Goal: Task Accomplishment & Management: Use online tool/utility

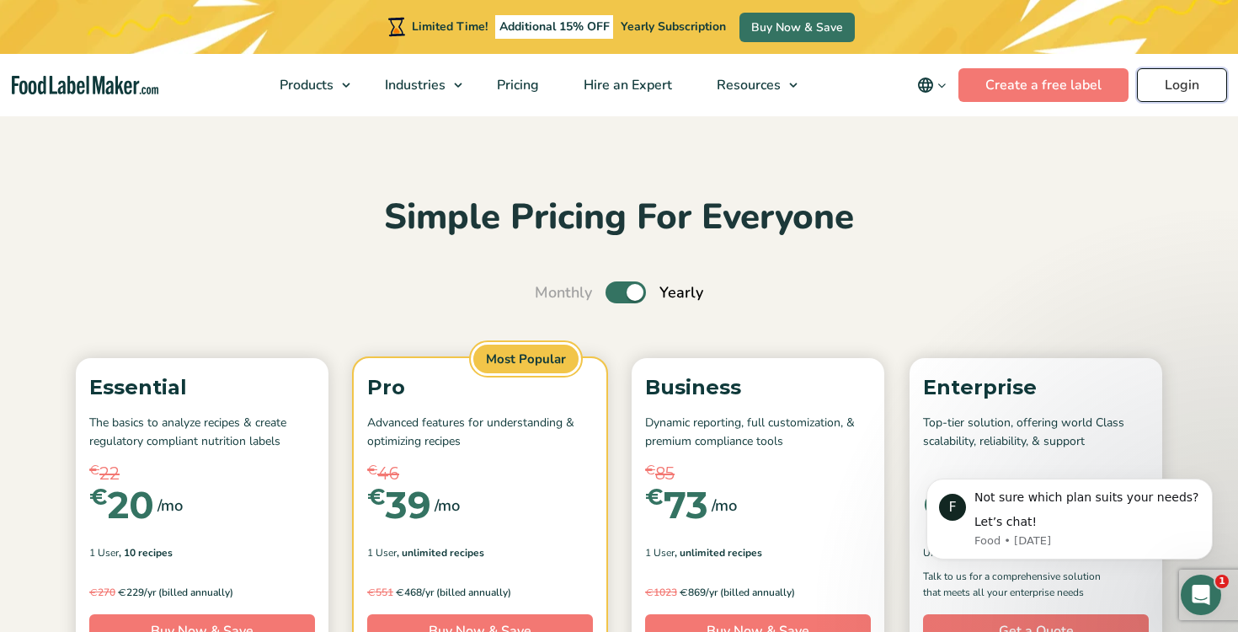
click at [1193, 89] on link "Login" at bounding box center [1182, 85] width 90 height 34
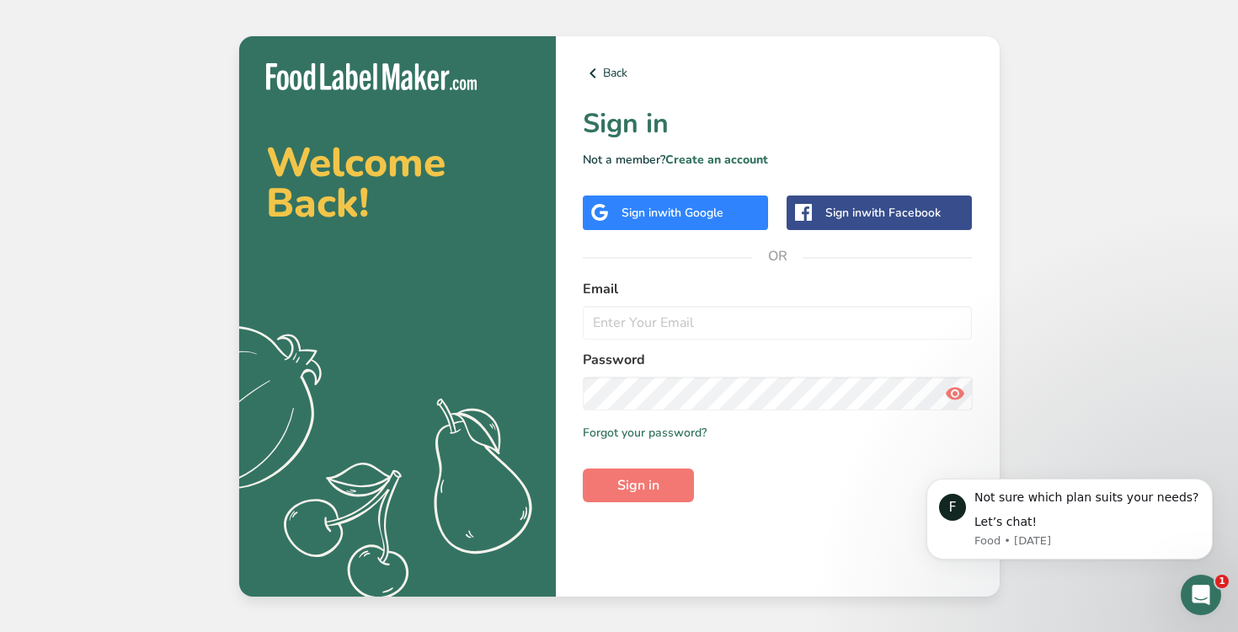
click at [690, 200] on div "Sign in with Google" at bounding box center [675, 212] width 185 height 35
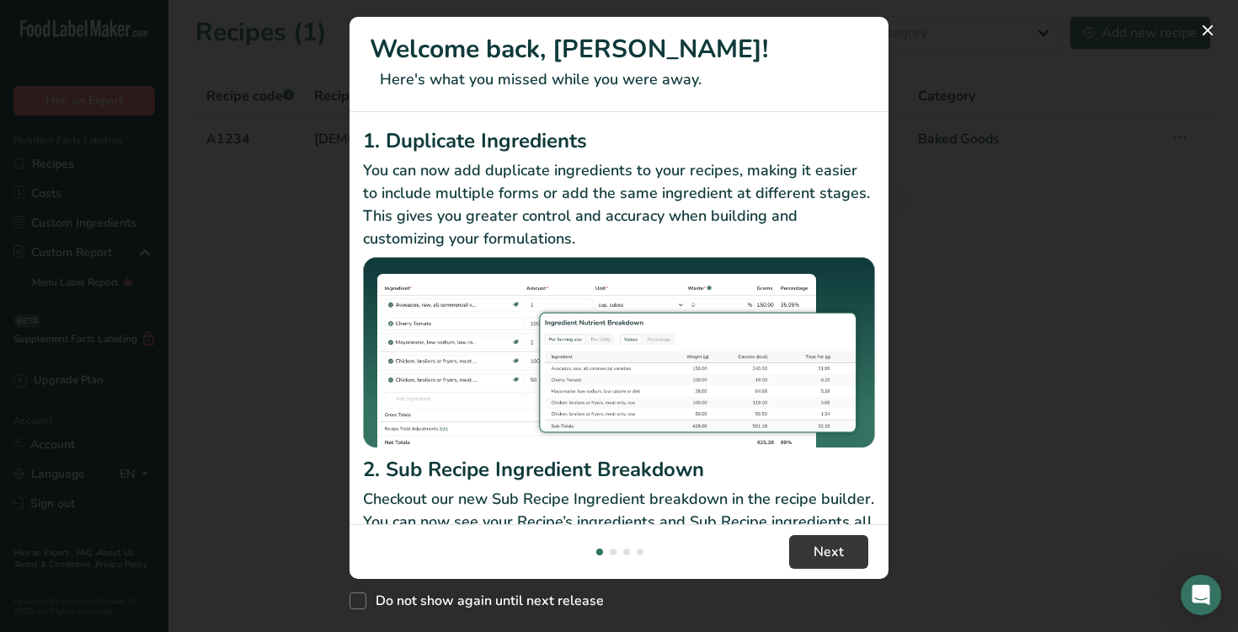
click at [968, 173] on div "New Features" at bounding box center [619, 316] width 1238 height 632
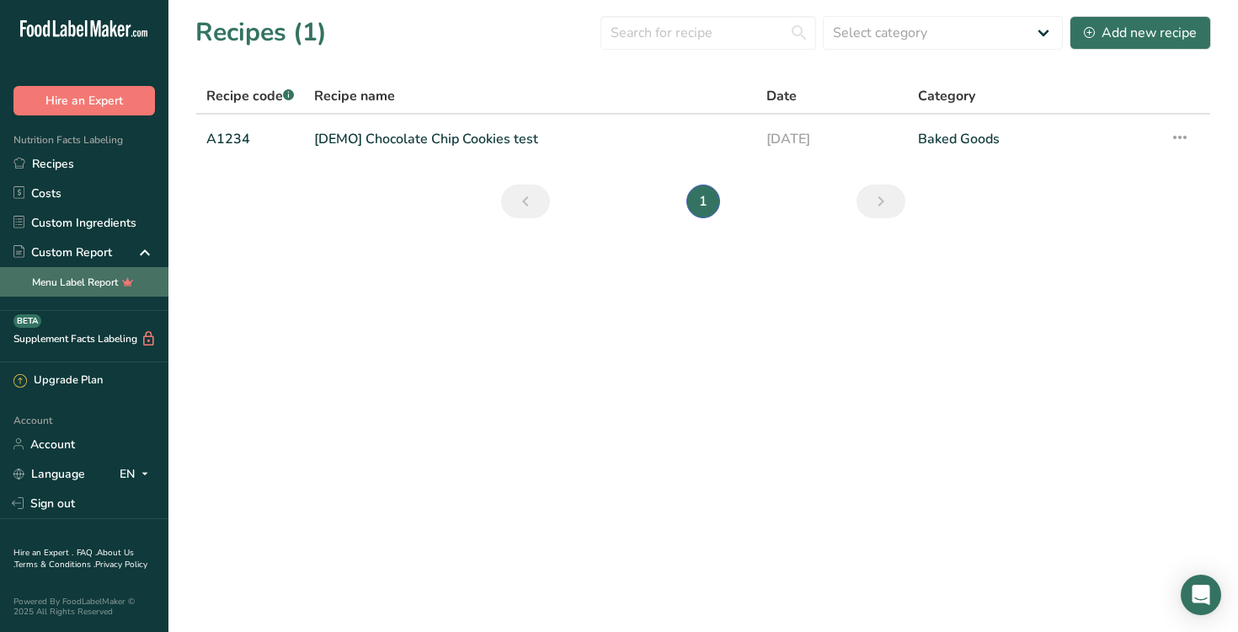
click at [112, 280] on link "Menu Label Report" at bounding box center [84, 281] width 168 height 29
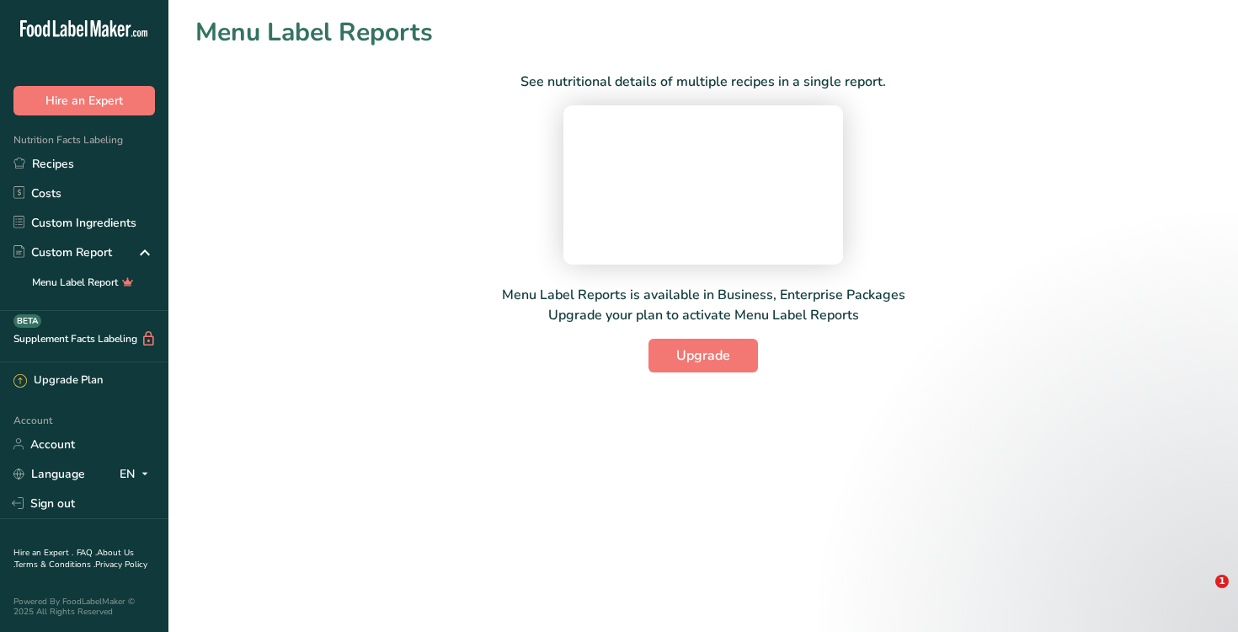
click at [1133, 364] on div "See nutritional details of multiple recipes in a single report. Menu Label Repo…" at bounding box center [703, 211] width 1016 height 321
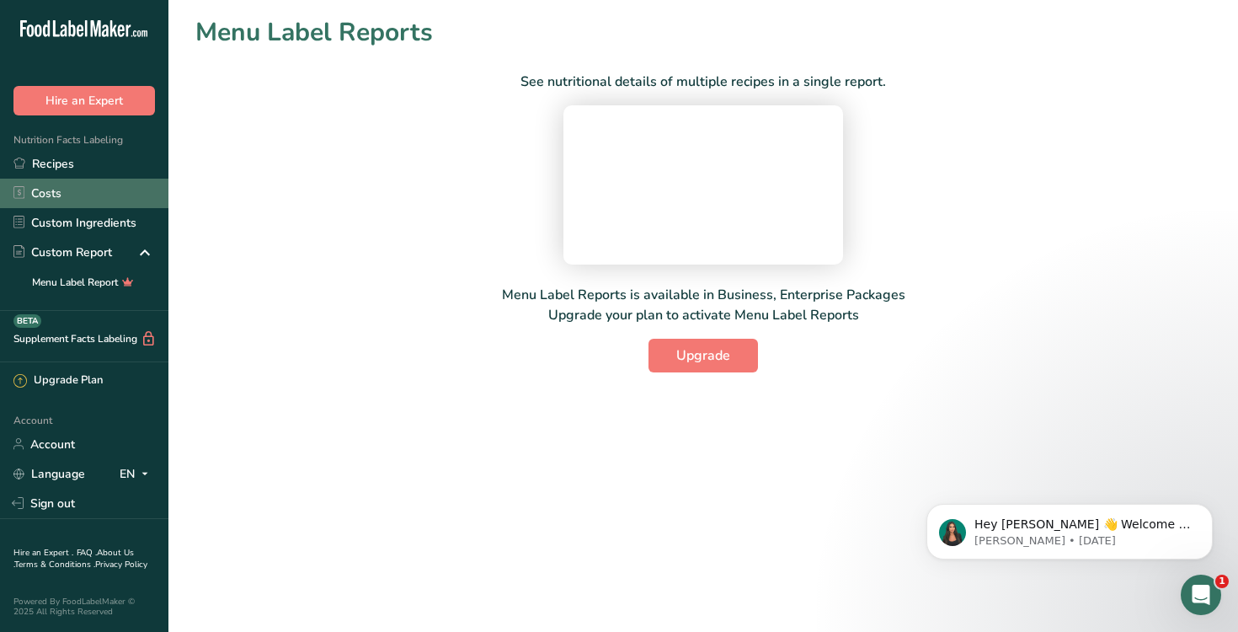
click at [126, 195] on link "Costs" at bounding box center [84, 193] width 168 height 29
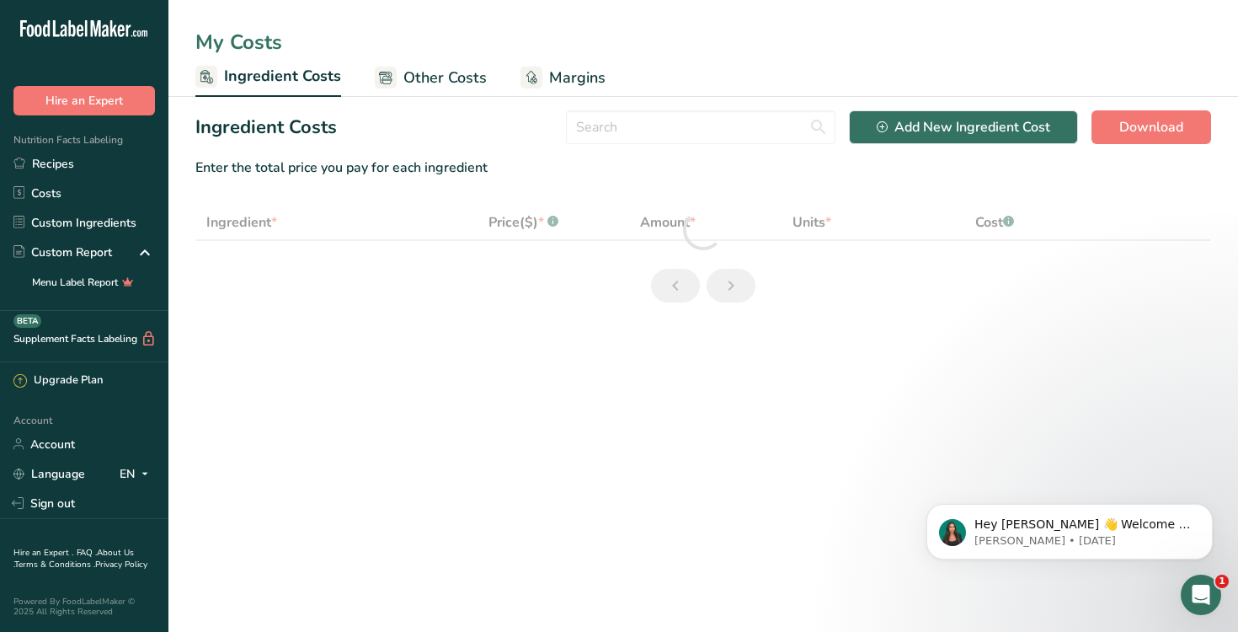
select select "1"
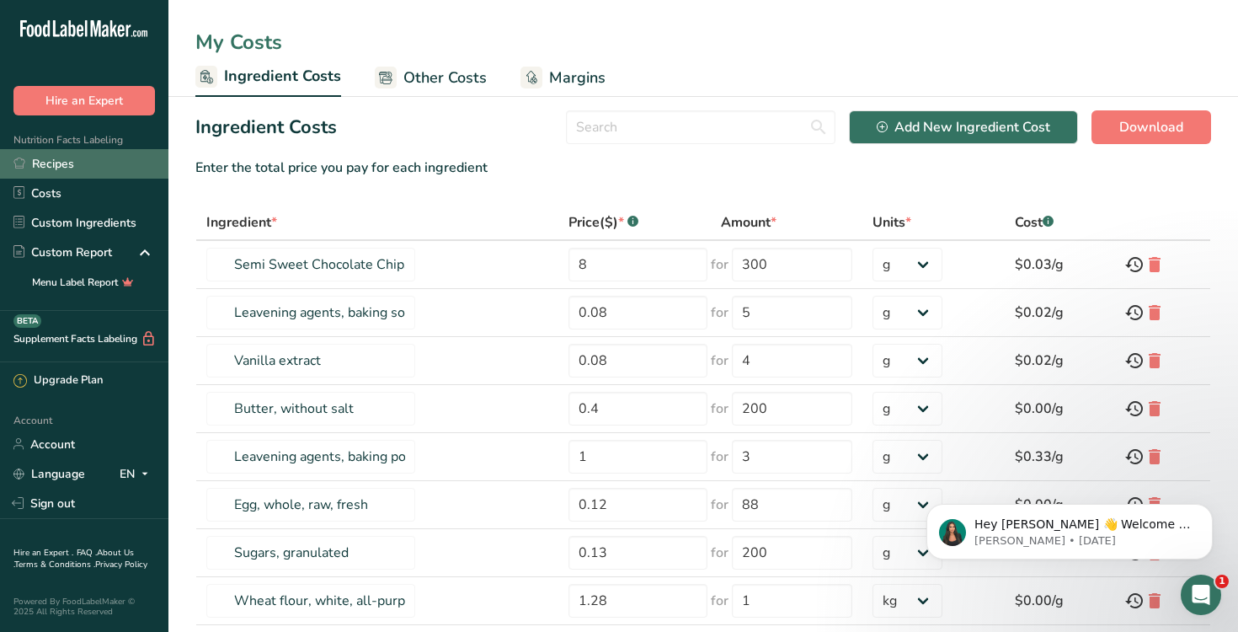
click at [87, 160] on link "Recipes" at bounding box center [84, 163] width 168 height 29
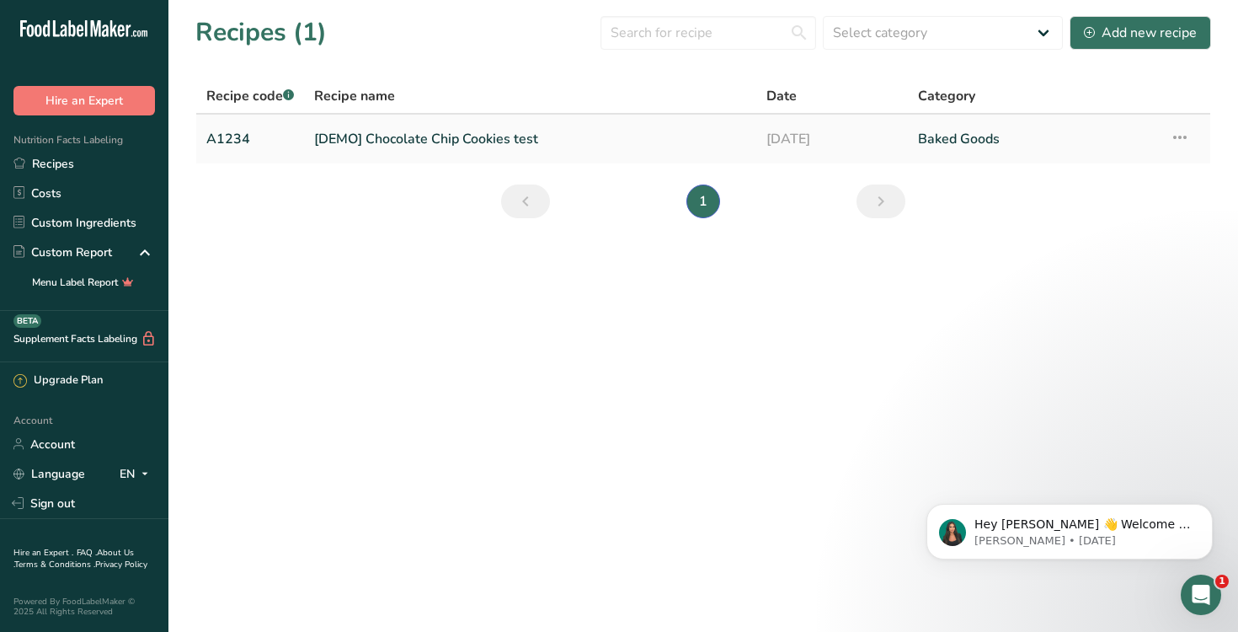
click at [397, 135] on link "[DEMO] Chocolate Chip Cookies test" at bounding box center [530, 138] width 432 height 35
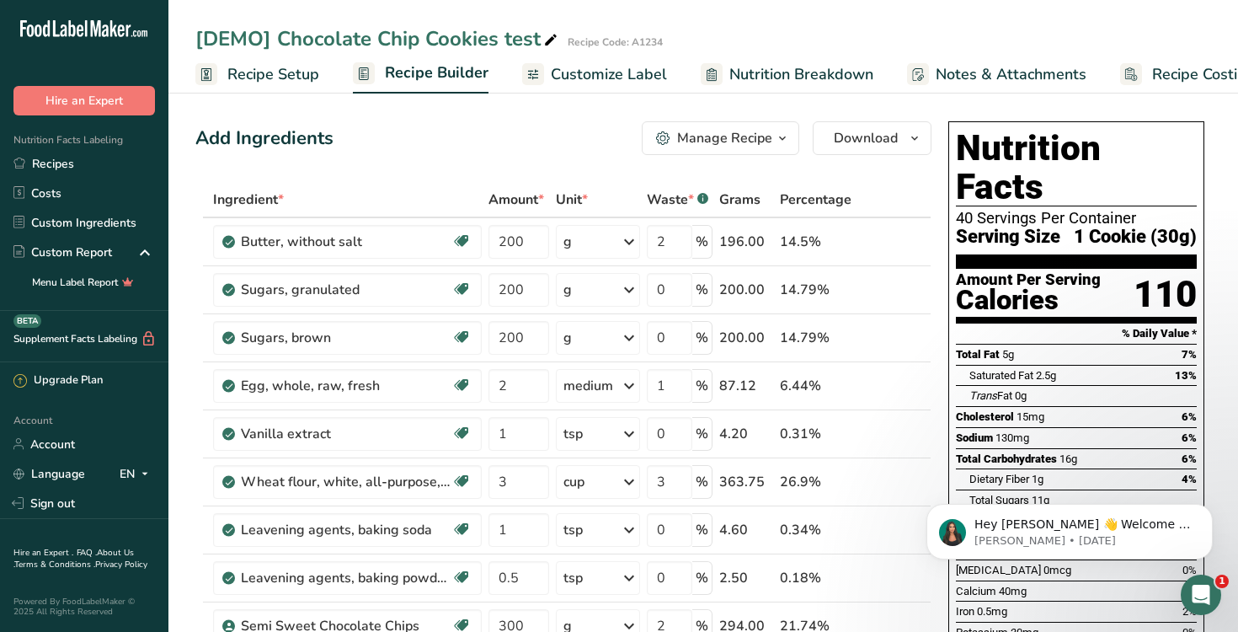
click at [600, 68] on span "Customize Label" at bounding box center [609, 74] width 116 height 23
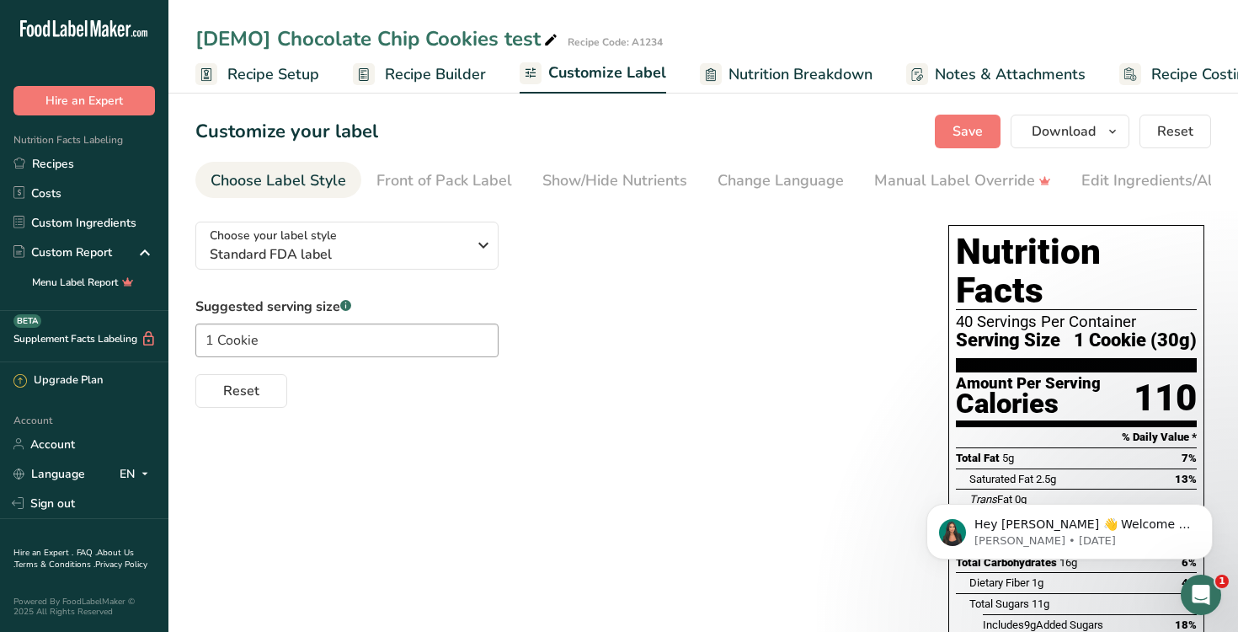
click at [312, 80] on span "Recipe Setup" at bounding box center [273, 74] width 92 height 23
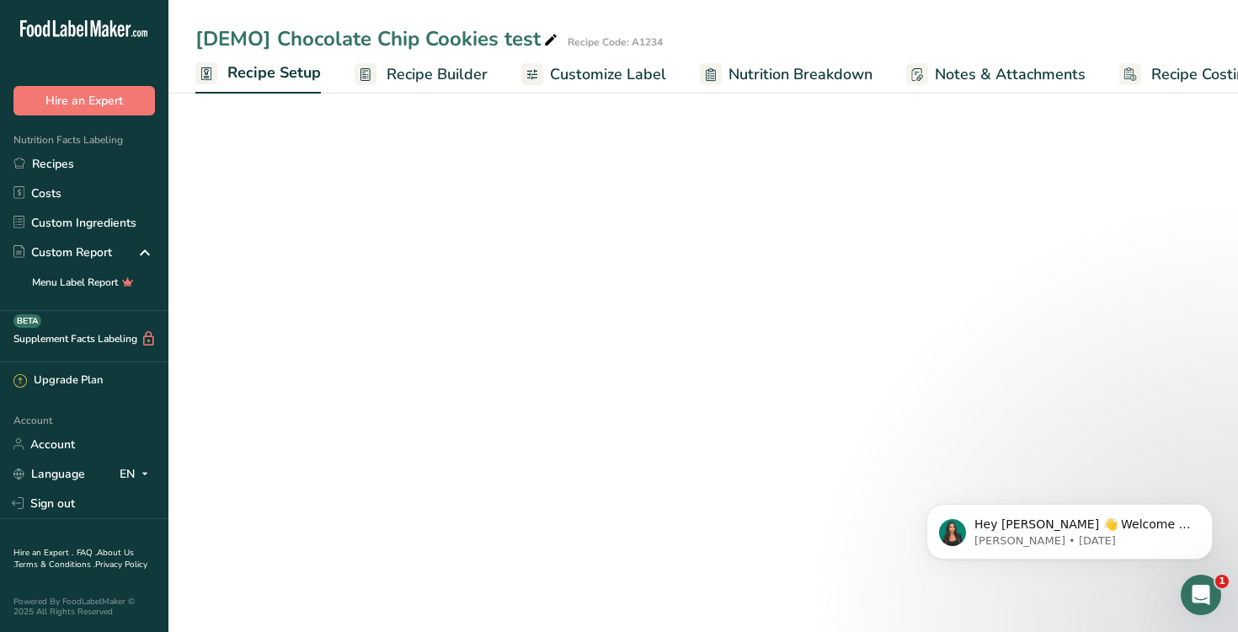
scroll to position [0, 6]
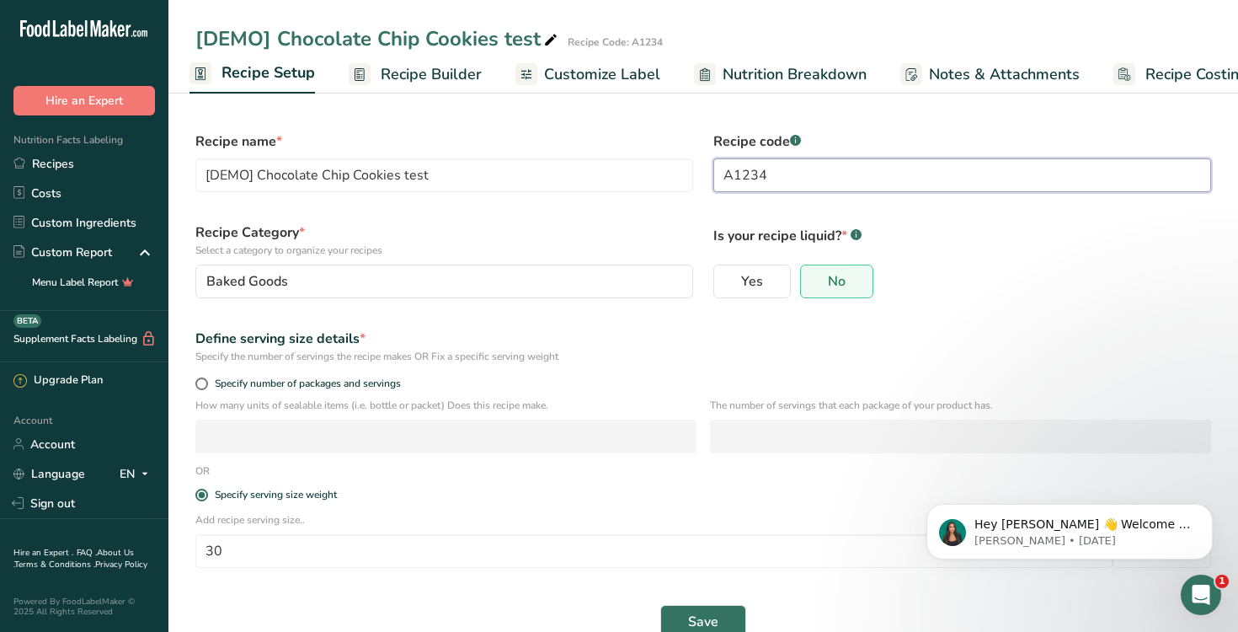
click at [803, 170] on input "A1234" at bounding box center [962, 175] width 498 height 34
type input "A12345"
click at [440, 77] on span "Recipe Builder" at bounding box center [431, 74] width 101 height 23
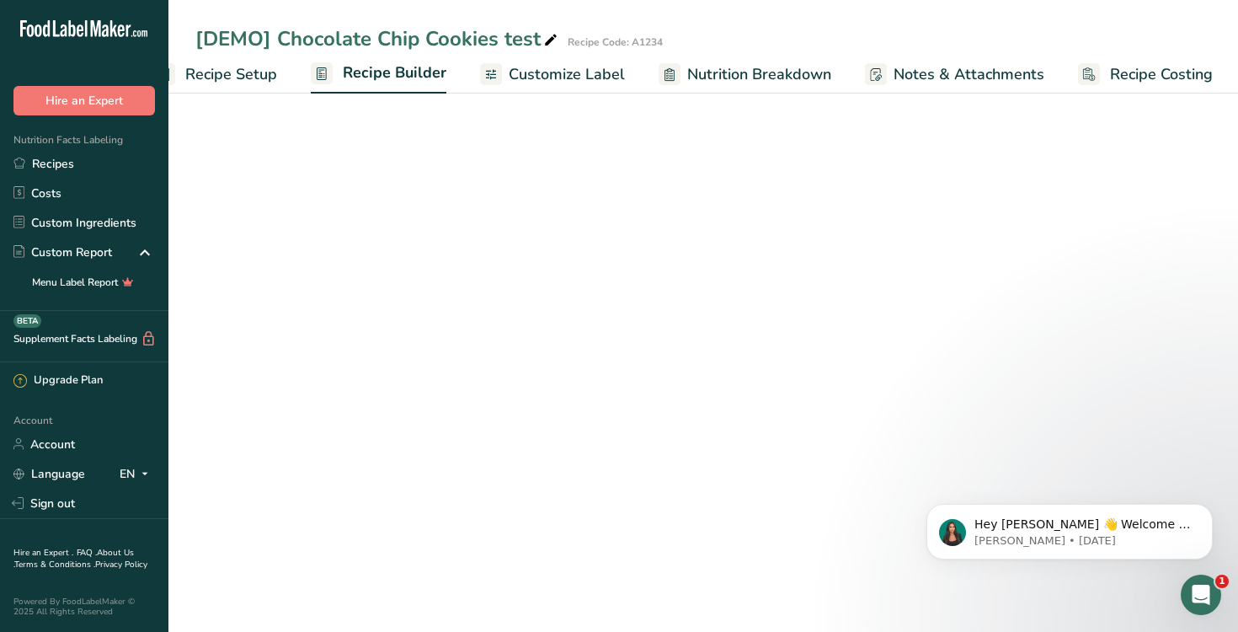
scroll to position [0, 43]
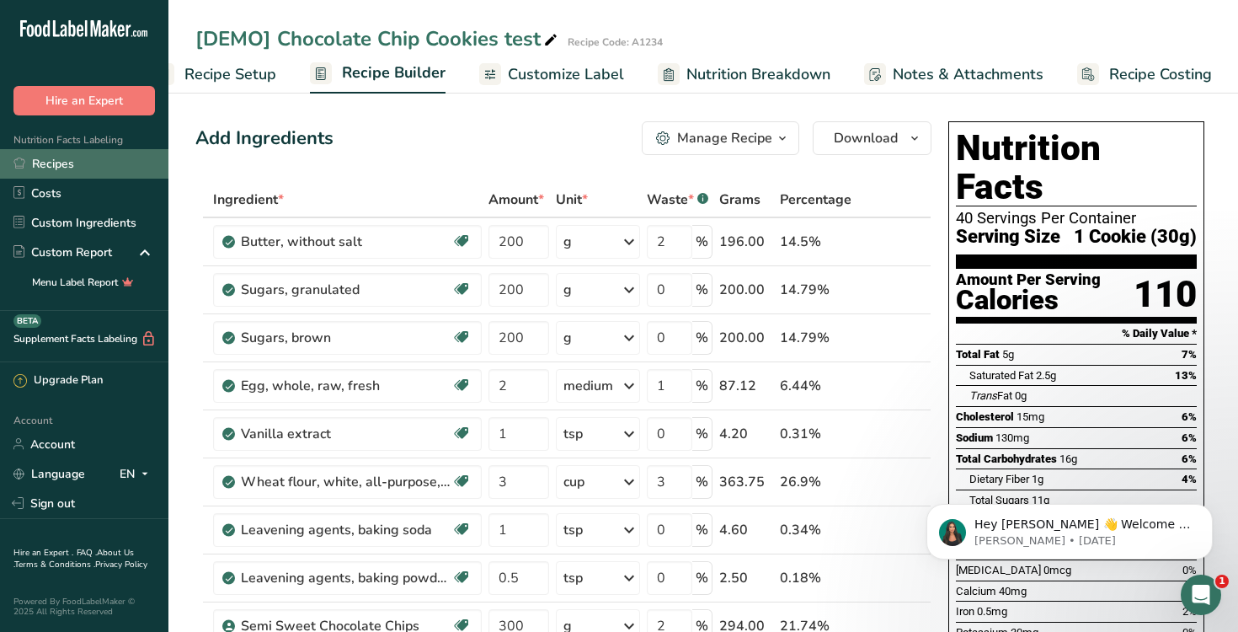
click at [99, 159] on link "Recipes" at bounding box center [84, 163] width 168 height 29
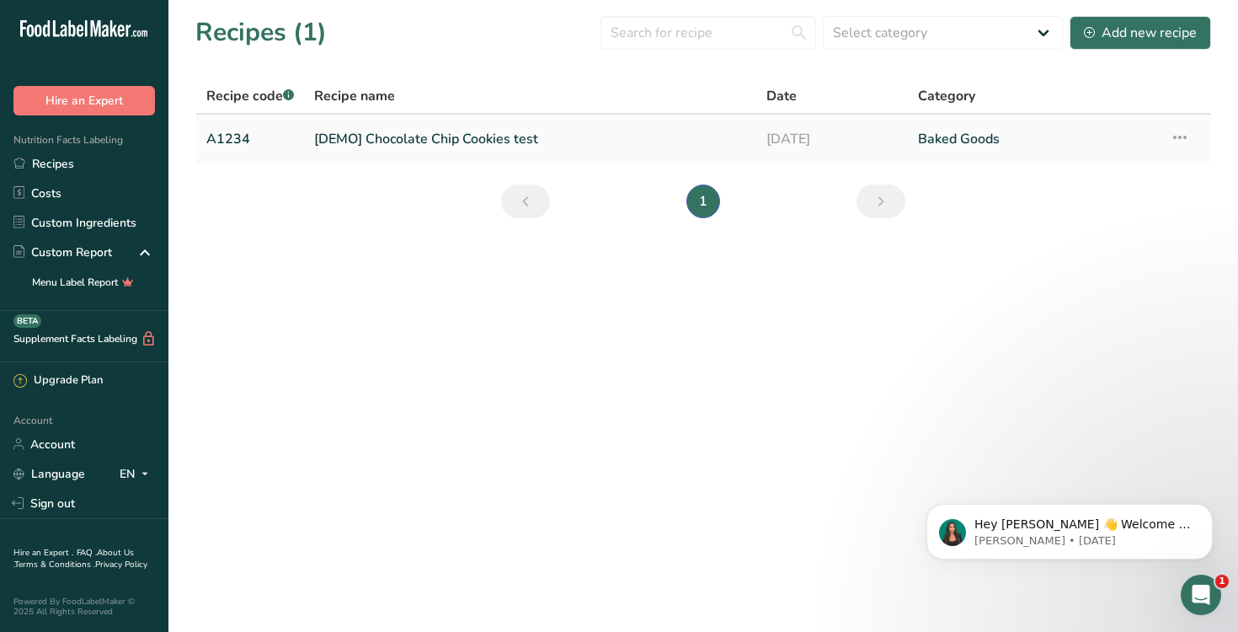
click at [405, 136] on link "[DEMO] Chocolate Chip Cookies test" at bounding box center [530, 138] width 432 height 35
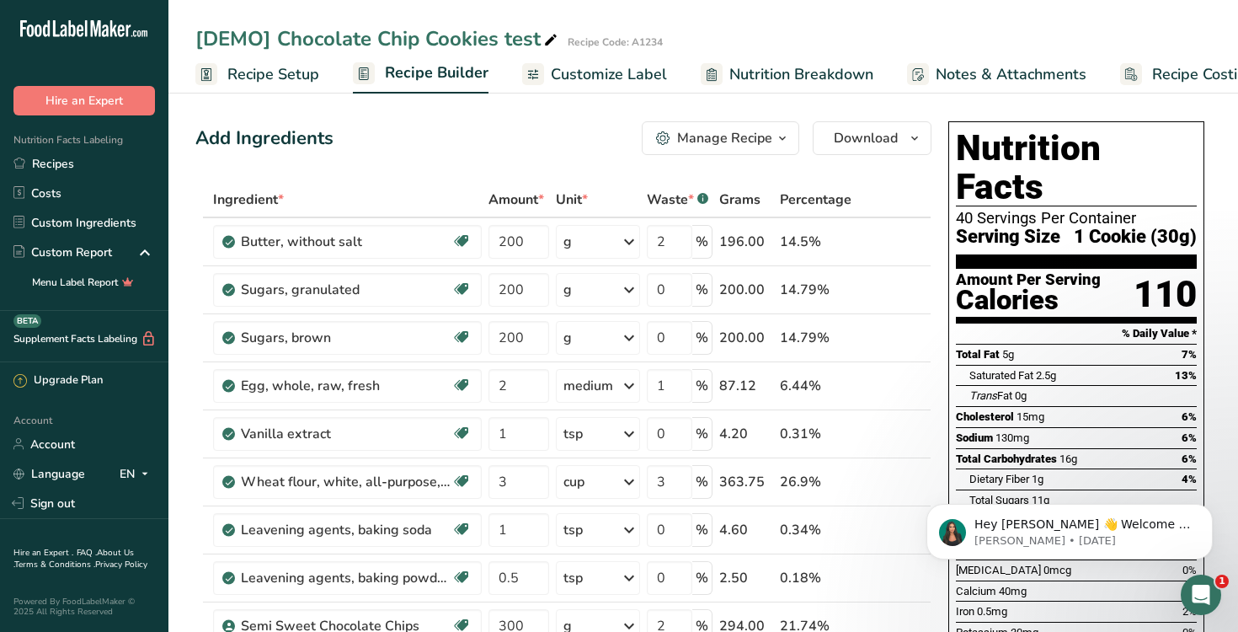
click at [279, 58] on link "Recipe Setup" at bounding box center [257, 75] width 124 height 38
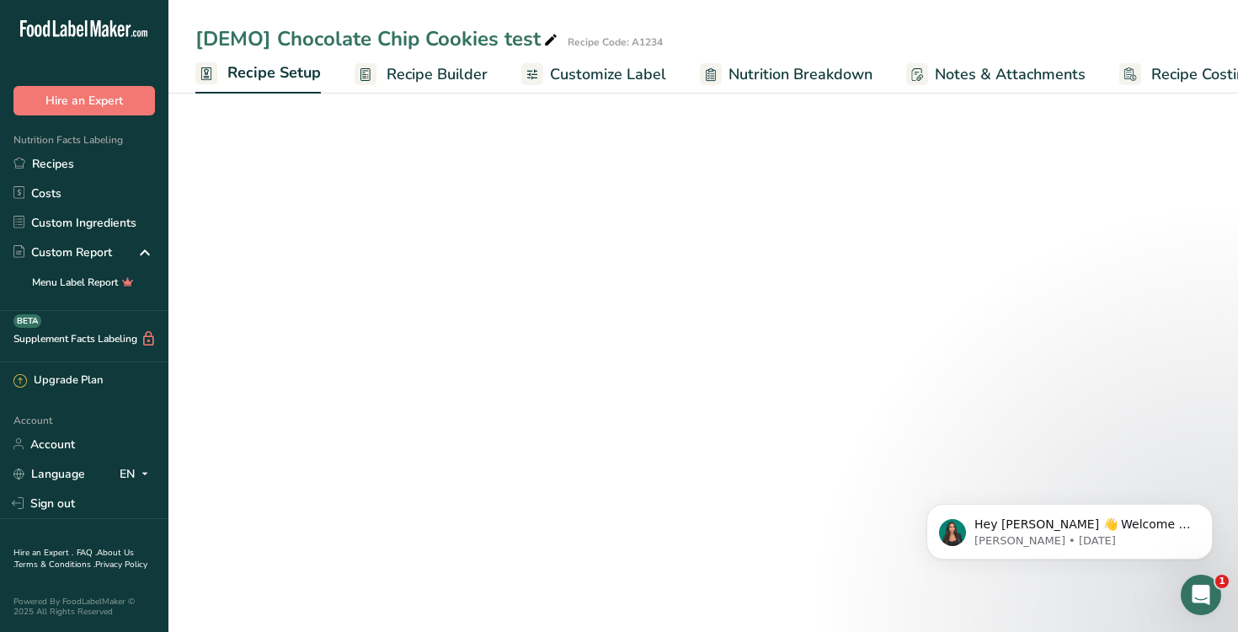
scroll to position [0, 6]
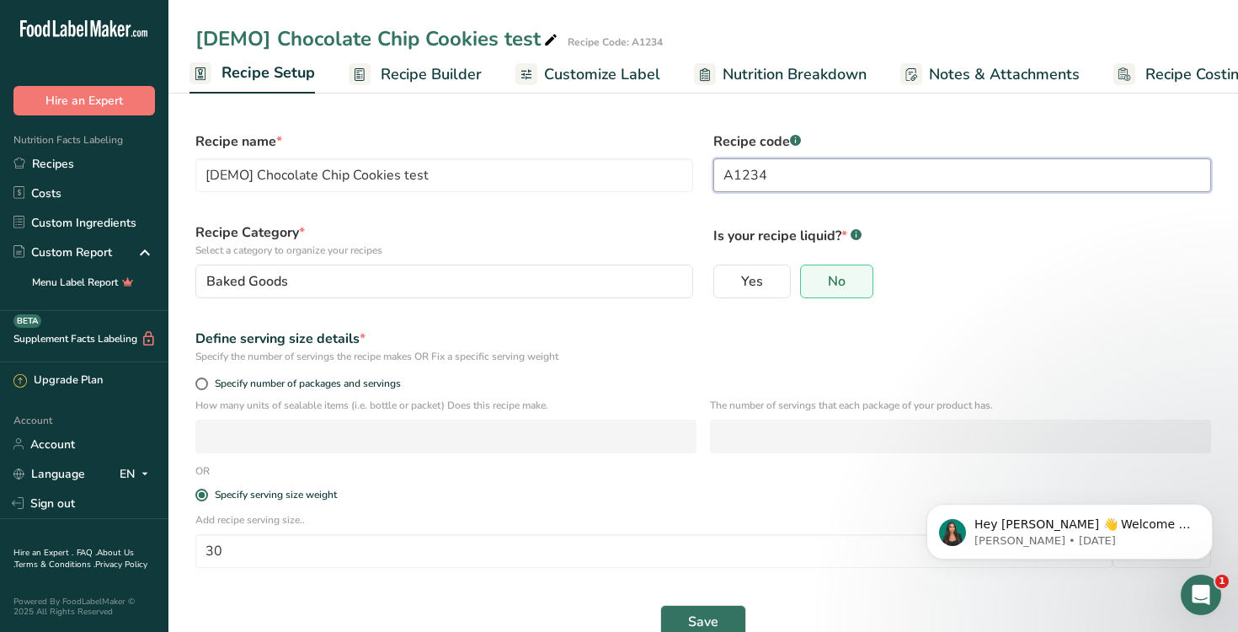
click at [865, 176] on input "A1234" at bounding box center [962, 175] width 498 height 34
type input "A12345"
click at [682, 231] on label "Recipe Category * Select a category to organize your recipes" at bounding box center [444, 239] width 498 height 35
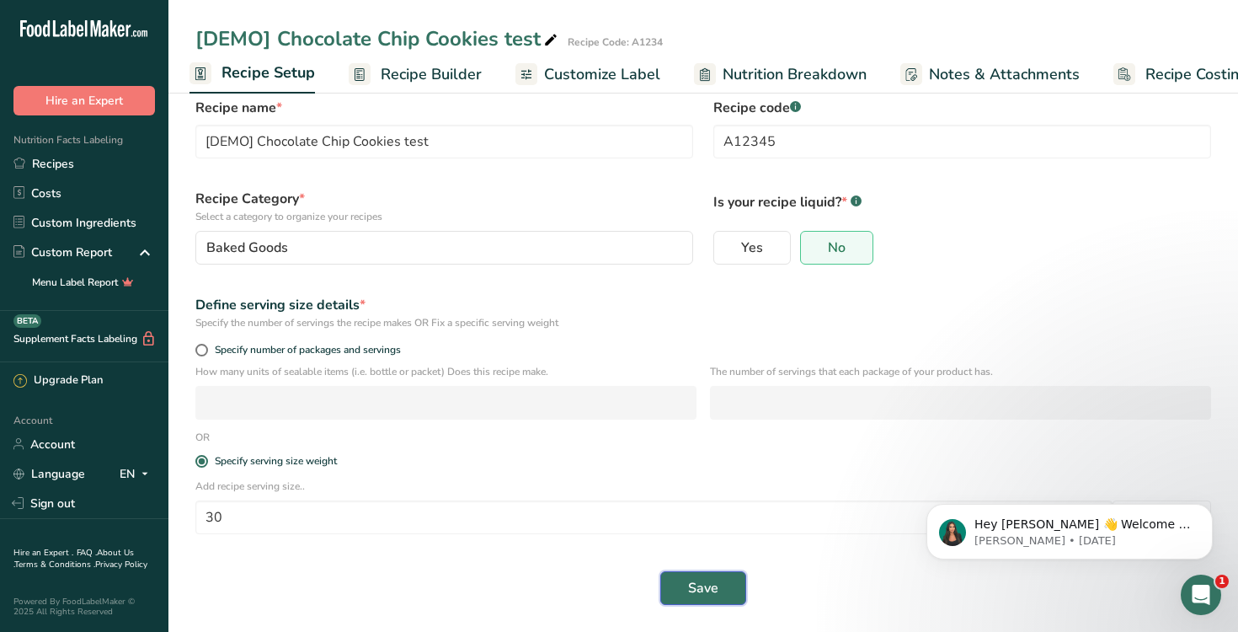
click at [707, 582] on span "Save" at bounding box center [703, 588] width 30 height 20
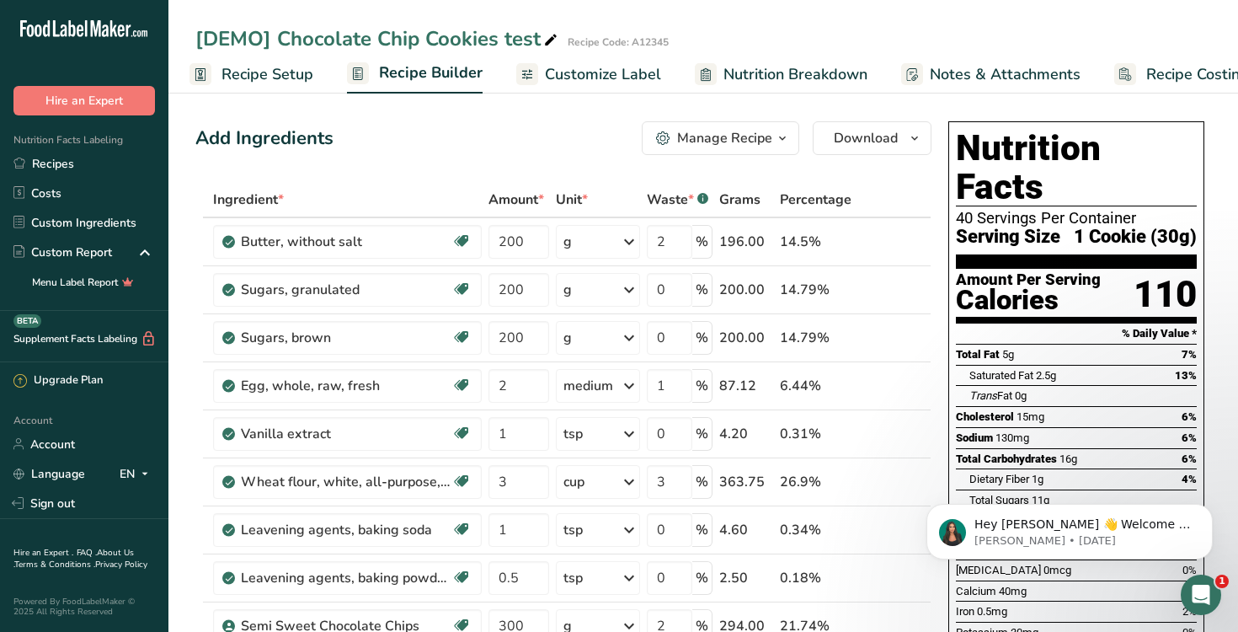
click at [592, 76] on span "Customize Label" at bounding box center [603, 74] width 116 height 23
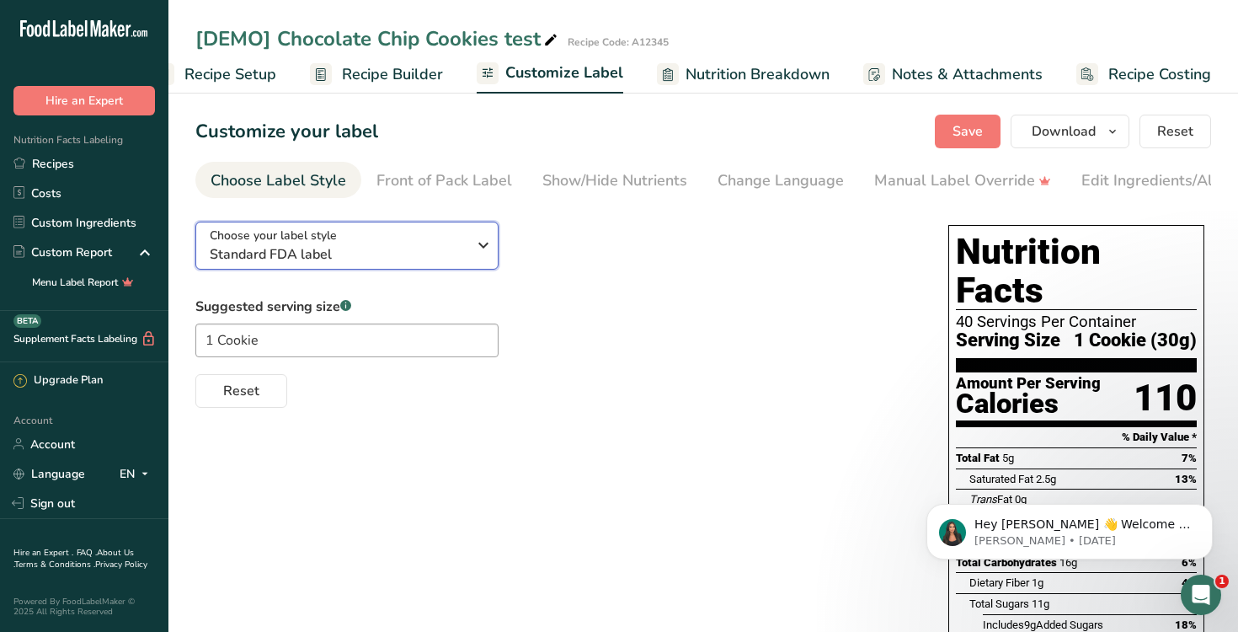
click at [418, 239] on div "Choose your label style Standard FDA label" at bounding box center [338, 246] width 257 height 38
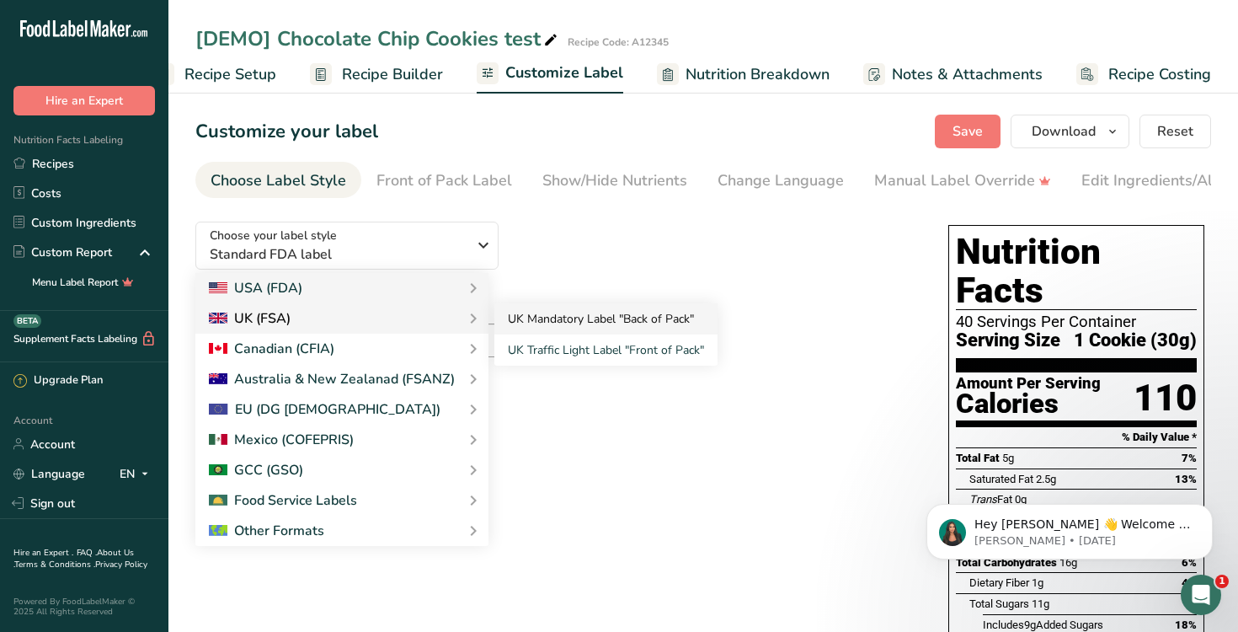
click at [563, 320] on link "UK Mandatory Label "Back of Pack"" at bounding box center [605, 318] width 223 height 31
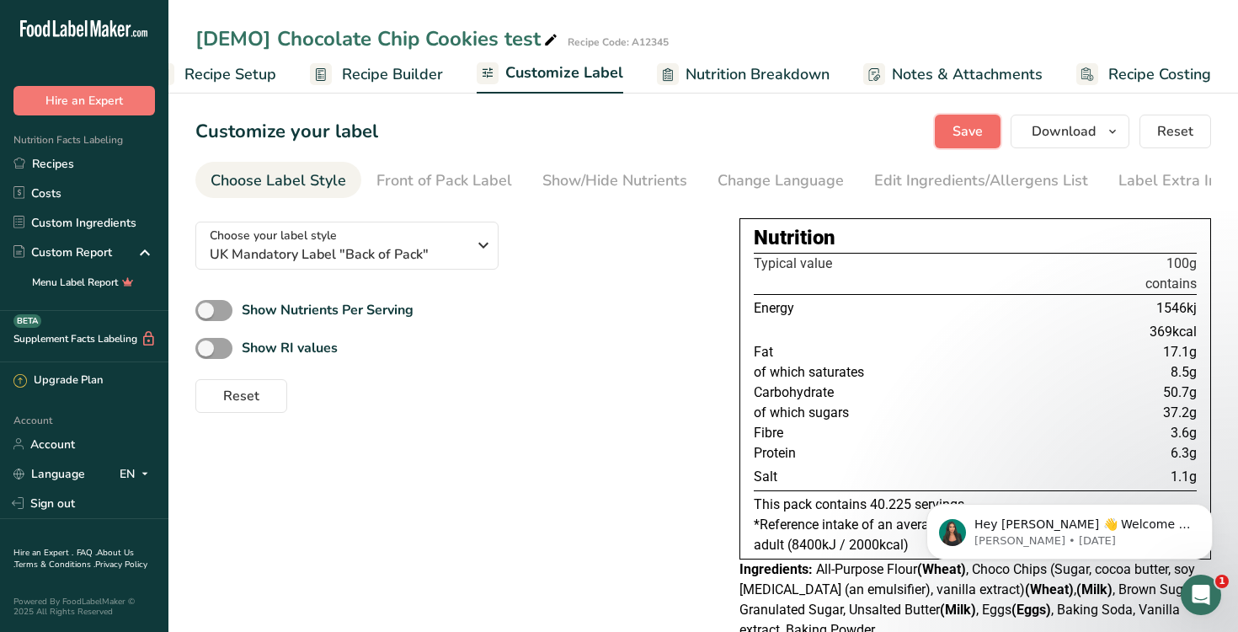
click at [972, 125] on span "Save" at bounding box center [967, 131] width 30 height 20
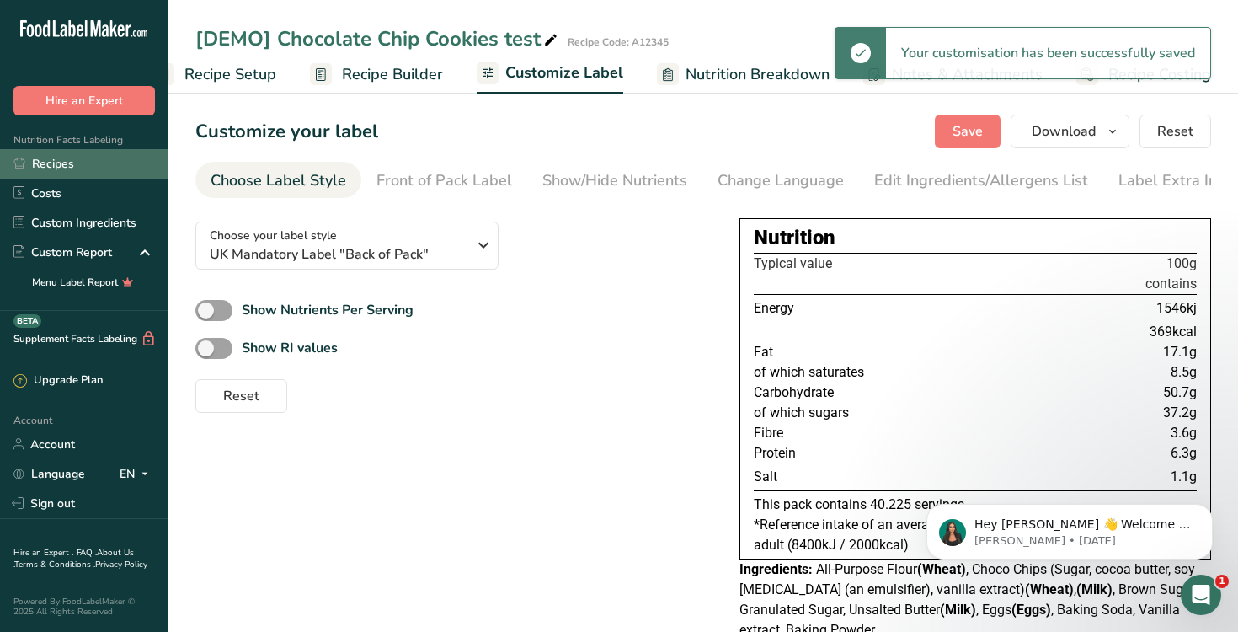
click at [103, 157] on link "Recipes" at bounding box center [84, 163] width 168 height 29
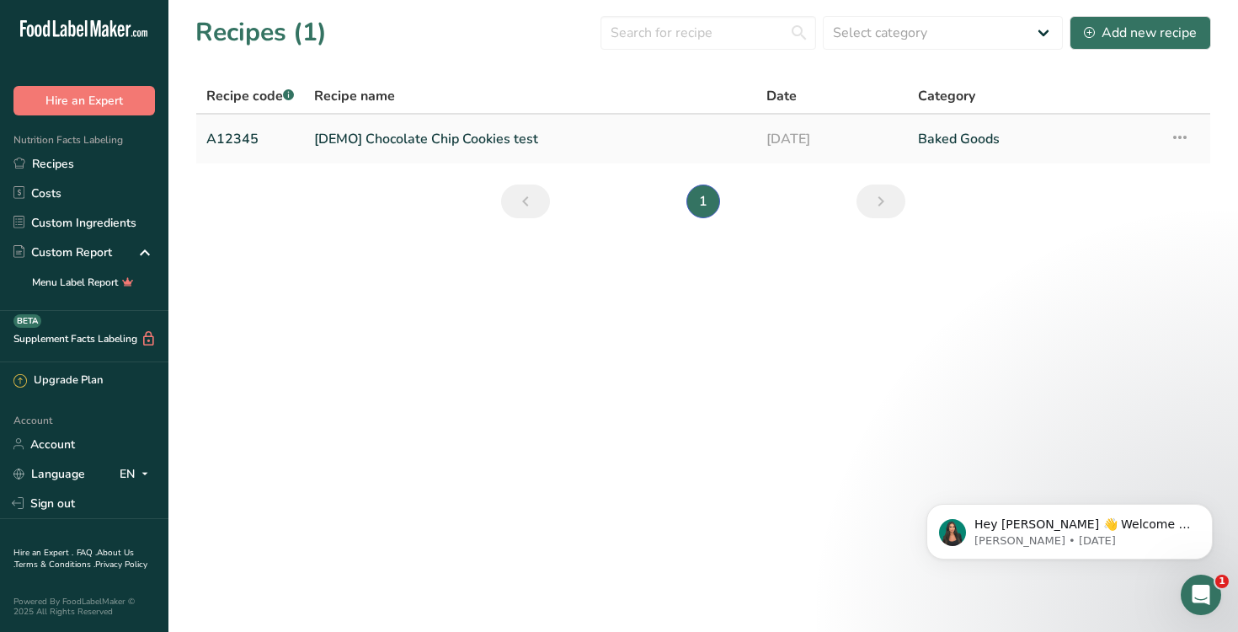
click at [405, 136] on link "[DEMO] Chocolate Chip Cookies test" at bounding box center [530, 138] width 432 height 35
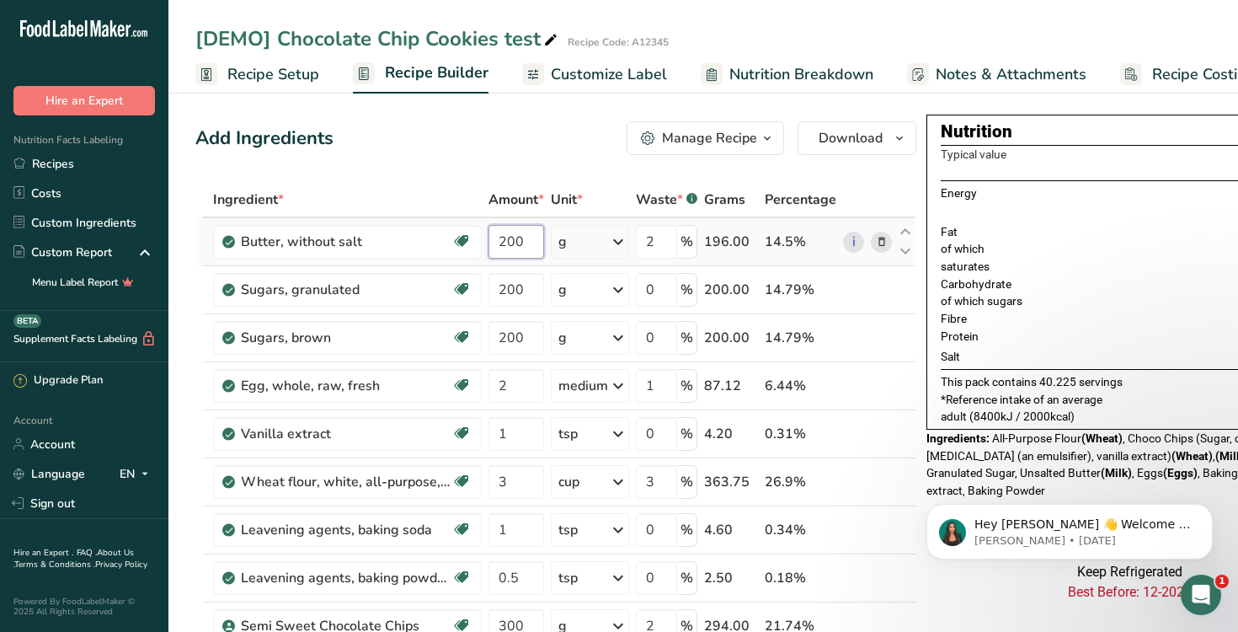
click at [531, 244] on input "200" at bounding box center [516, 242] width 56 height 34
type input "2"
type input "175"
click at [949, 11] on div "[DEMO] Chocolate Chip Cookies test Recipe Code: A12345 Recipe Setup Recipe Buil…" at bounding box center [702, 46] width 1069 height 93
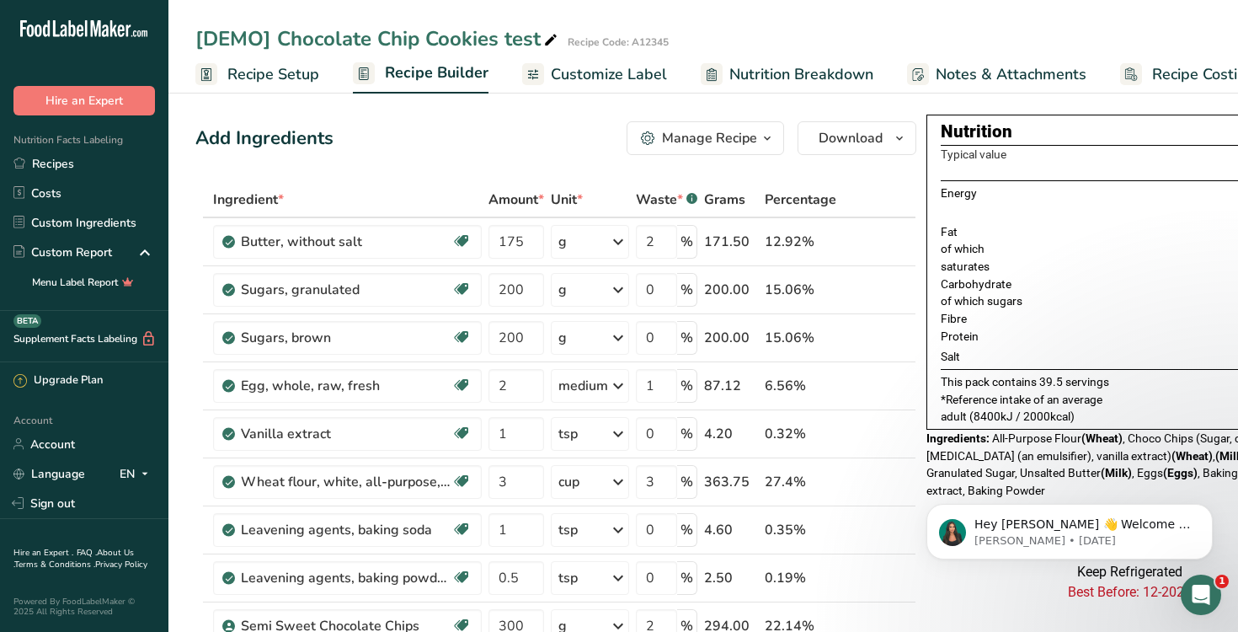
click at [880, 30] on div "[DEMO] Chocolate Chip Cookies test Recipe Code: A12345" at bounding box center [702, 39] width 1069 height 30
